Goal: Find specific page/section: Find specific page/section

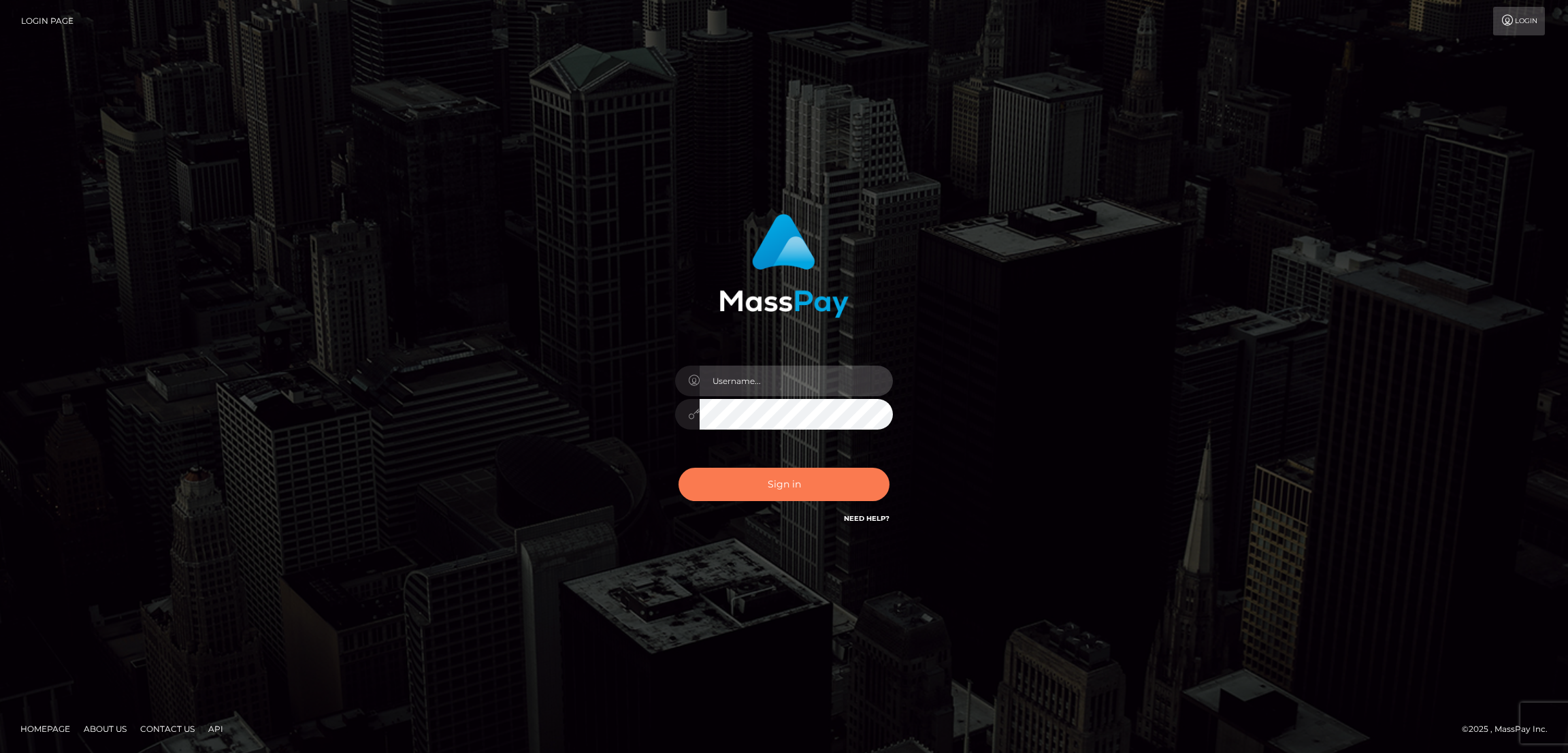
type input "[DOMAIN_NAME]"
click at [770, 480] on button "Sign in" at bounding box center [784, 484] width 211 height 33
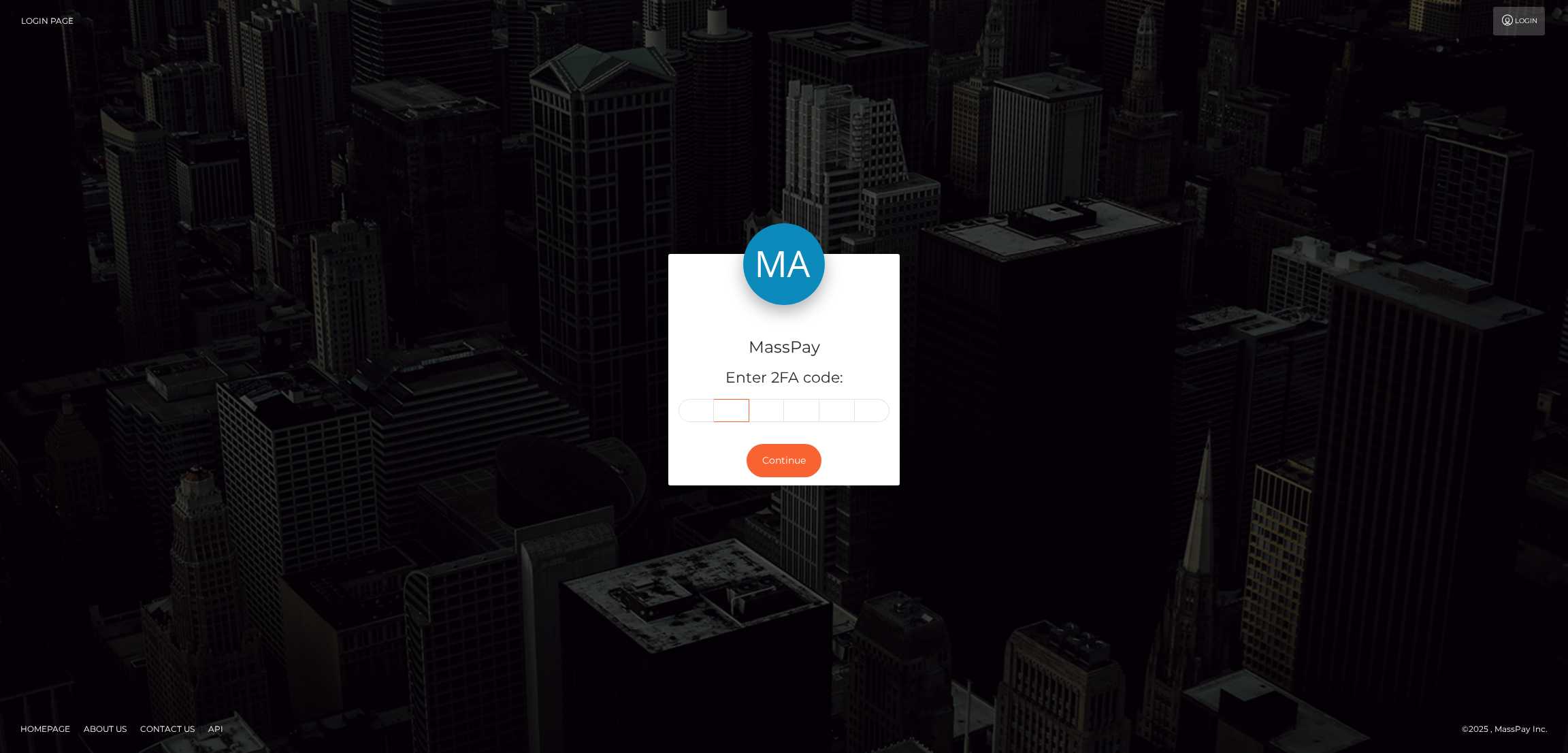
drag, startPoint x: 713, startPoint y: 408, endPoint x: 695, endPoint y: 402, distance: 19.0
click at [712, 406] on div at bounding box center [784, 410] width 211 height 23
paste input "9"
type input "9"
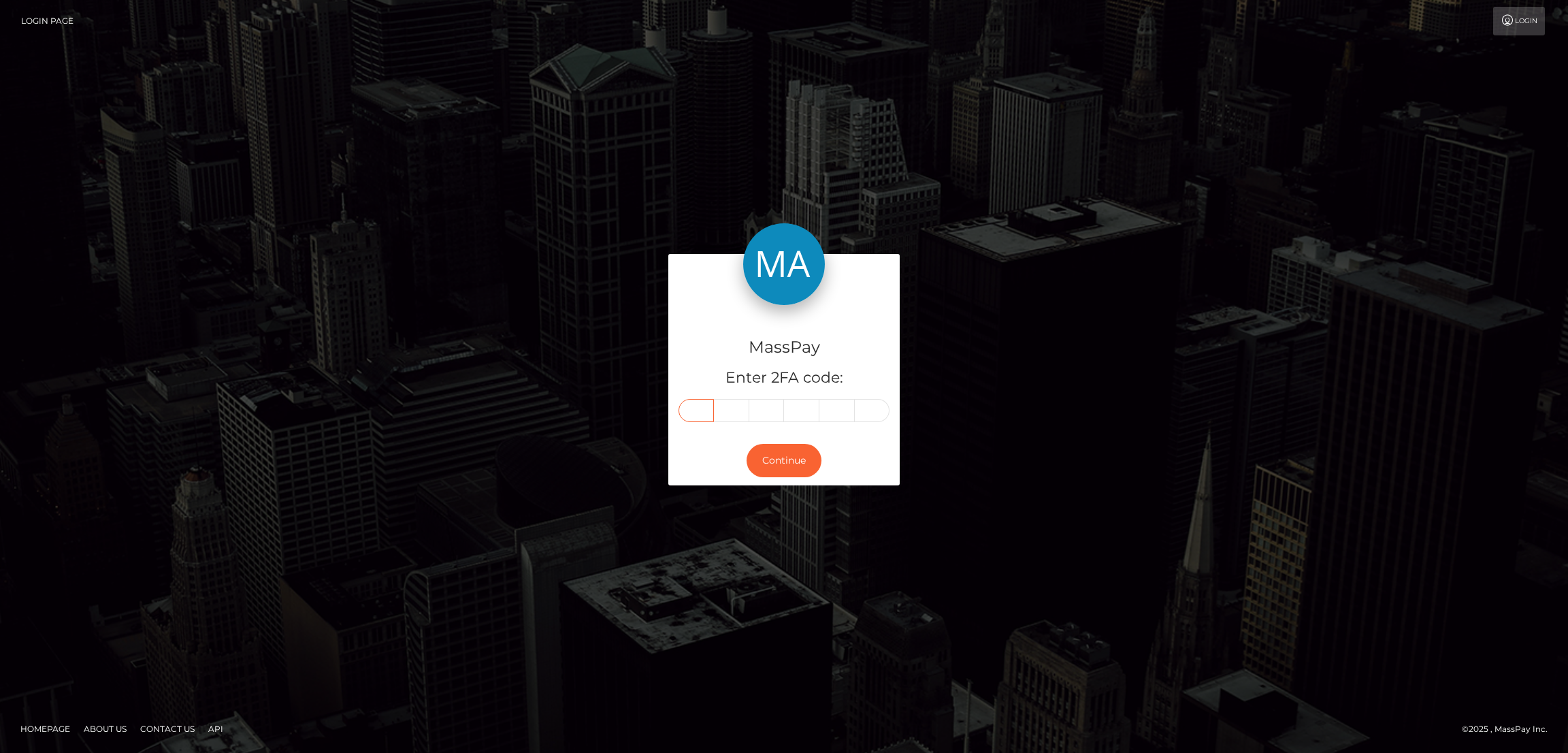
type input "7"
type input "5"
type input "1"
type input "4"
click at [785, 469] on button "Continue" at bounding box center [784, 460] width 75 height 33
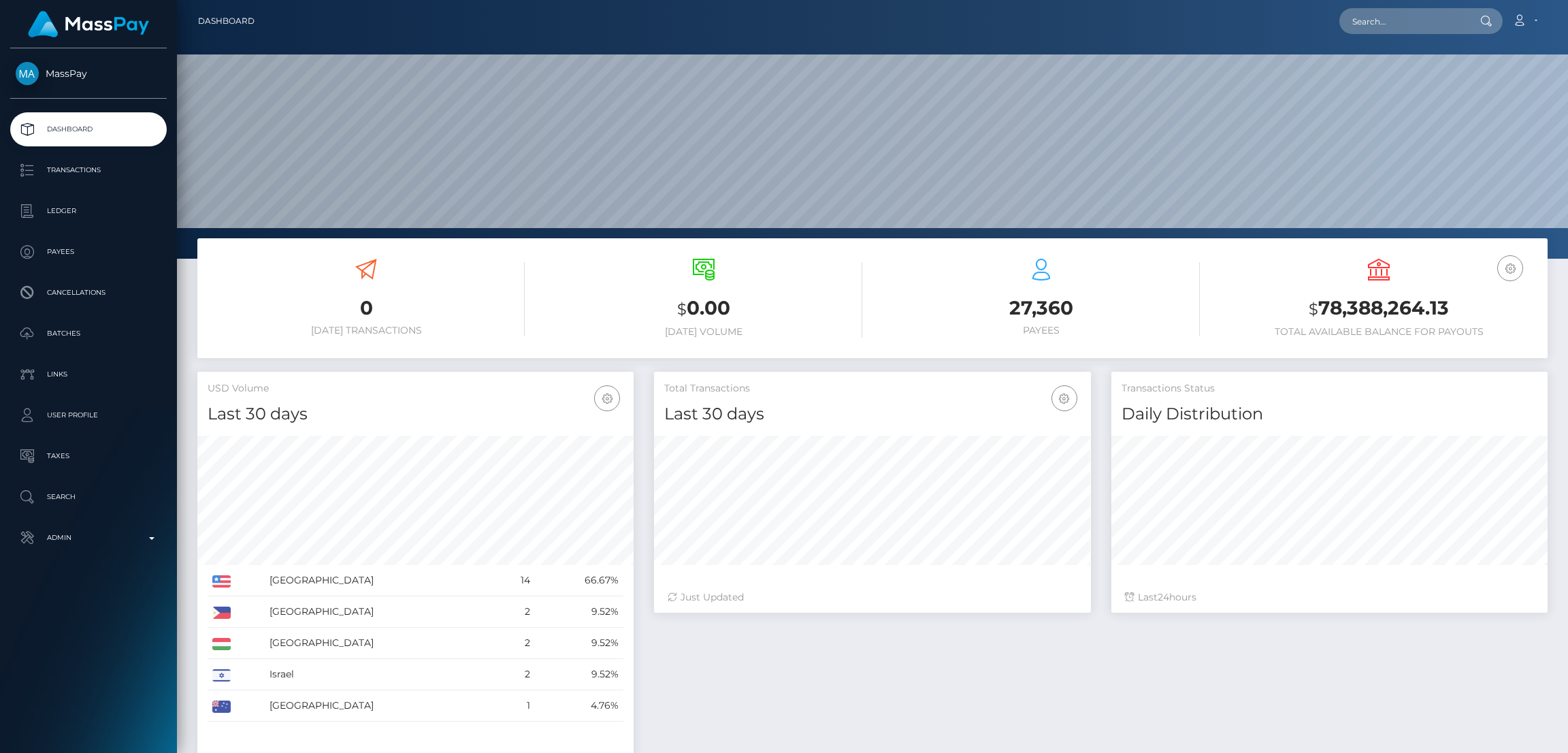
scroll to position [241, 436]
click at [1395, 21] on input "text" at bounding box center [1403, 22] width 128 height 26
paste input "rokayasangeetha@gmail.com"
type input "rokayasangeetha@gmail.com"
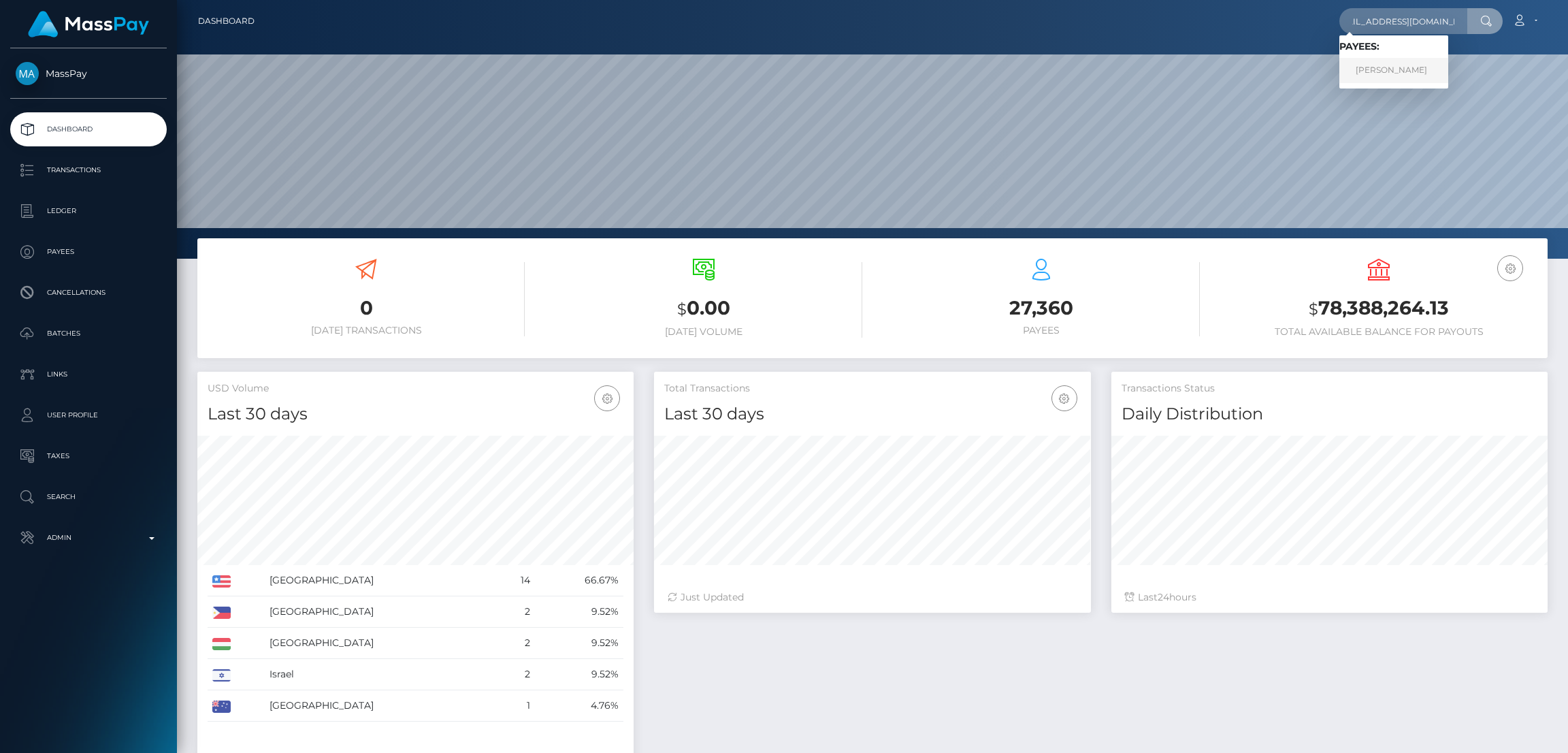
click at [1387, 72] on link "Sangeetha Sangeetha" at bounding box center [1393, 70] width 109 height 25
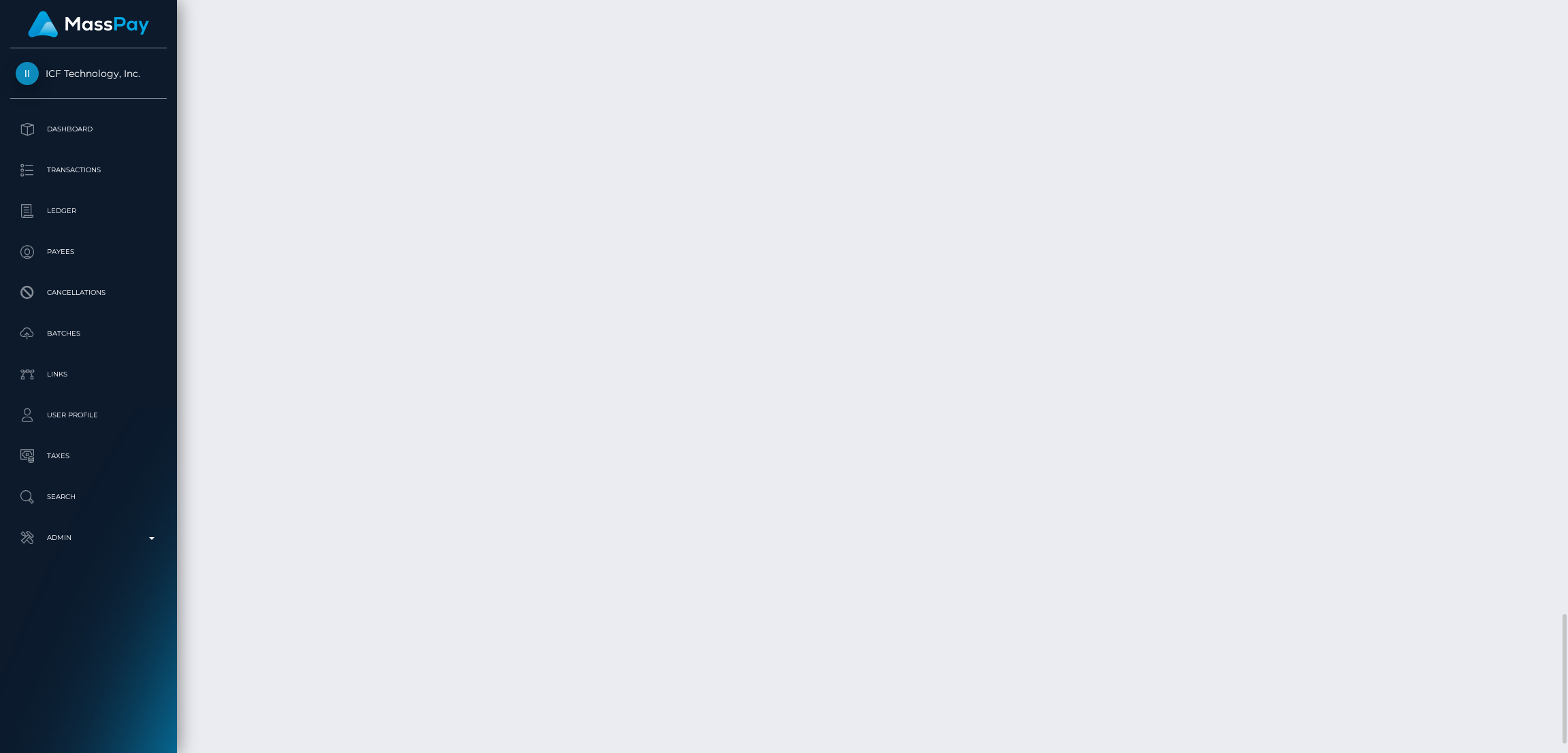
scroll to position [3631, 0]
